Goal: Task Accomplishment & Management: Use online tool/utility

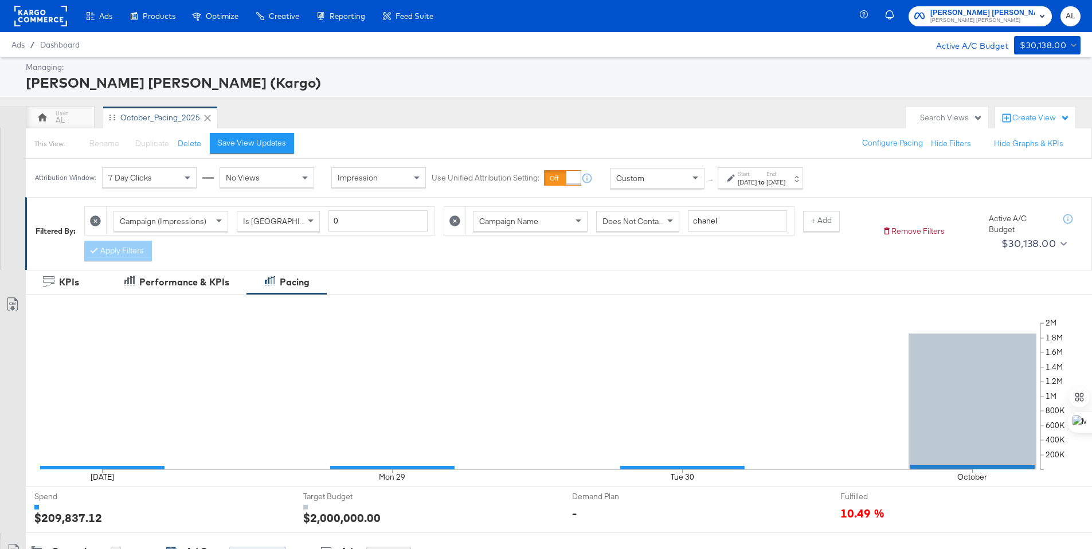
click at [41, 16] on rect at bounding box center [40, 16] width 53 height 21
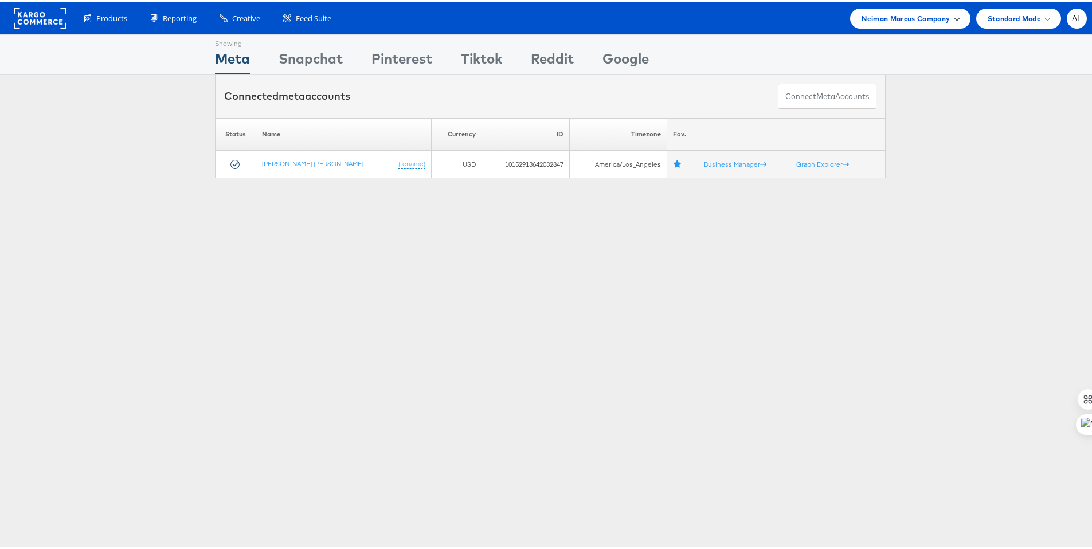
click at [894, 18] on span "Neiman Marcus Company" at bounding box center [906, 16] width 88 height 12
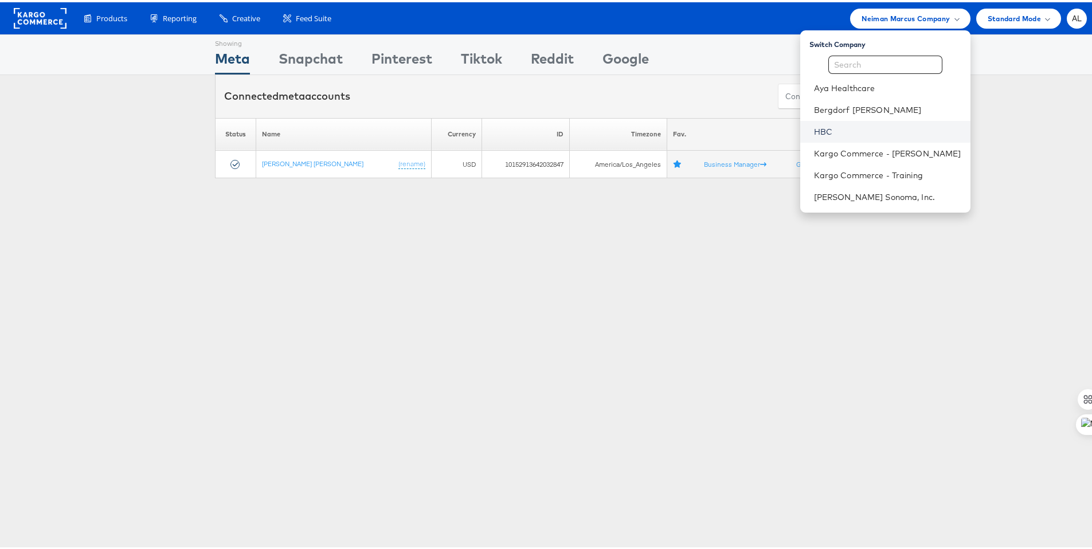
click at [814, 128] on link "HBC" at bounding box center [887, 129] width 147 height 11
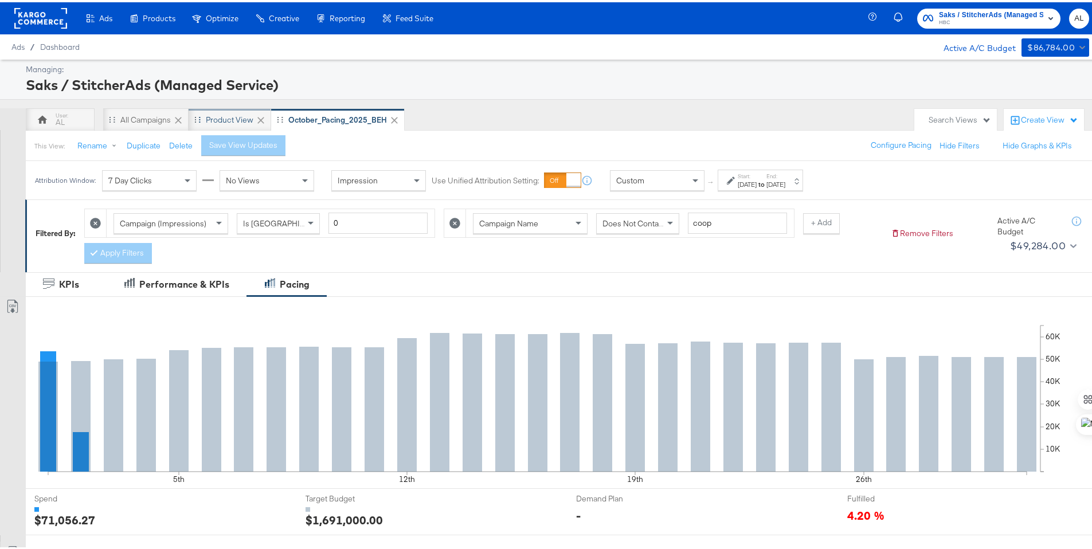
click at [210, 117] on div "Product View" at bounding box center [230, 117] width 48 height 11
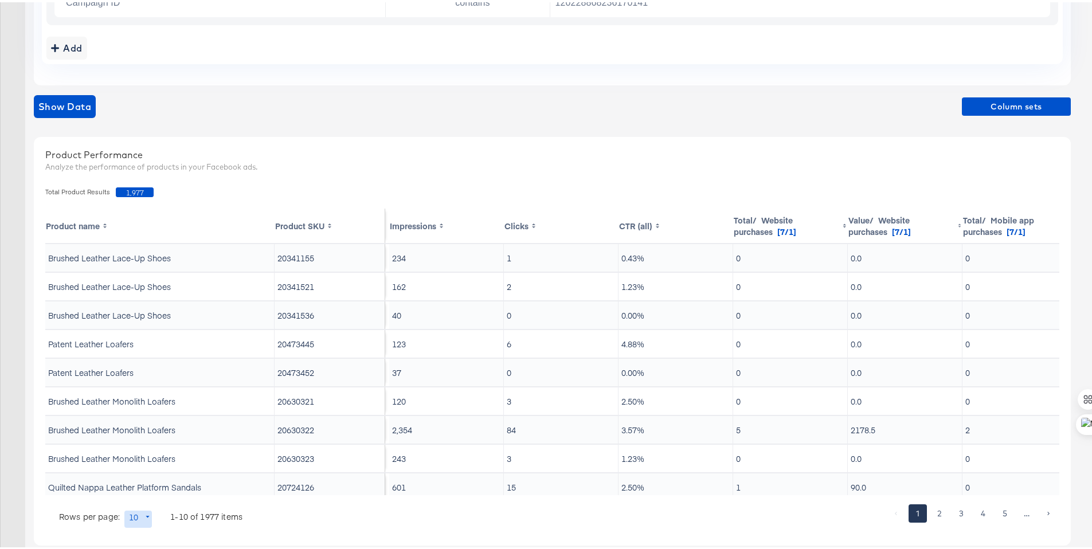
scroll to position [2, 0]
click at [974, 111] on button "Column sets" at bounding box center [1016, 104] width 109 height 18
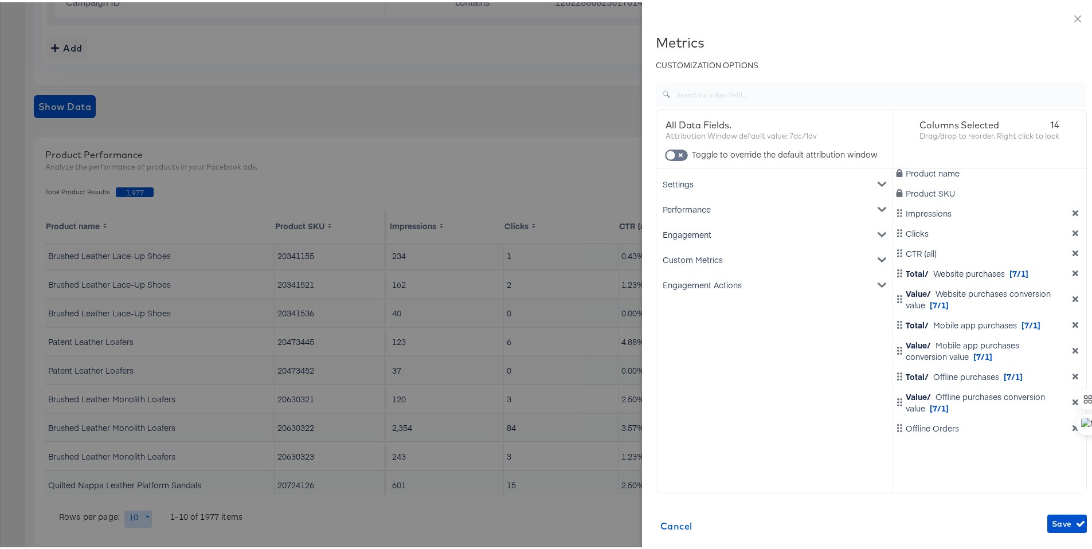
scroll to position [5, 0]
click at [1074, 18] on button "Close" at bounding box center [1078, 16] width 32 height 32
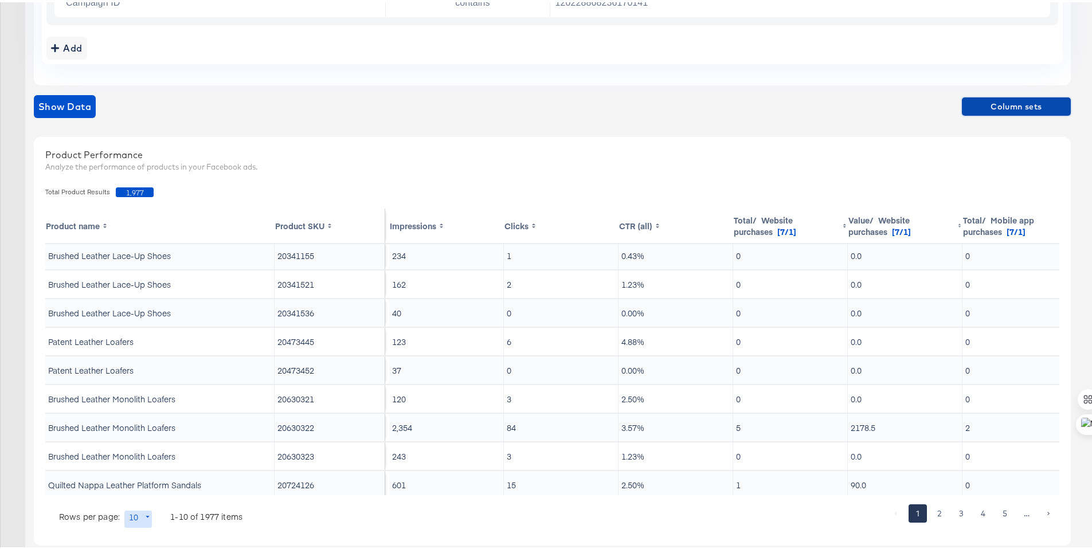
scroll to position [0, 0]
